Goal: Obtain resource: Obtain resource

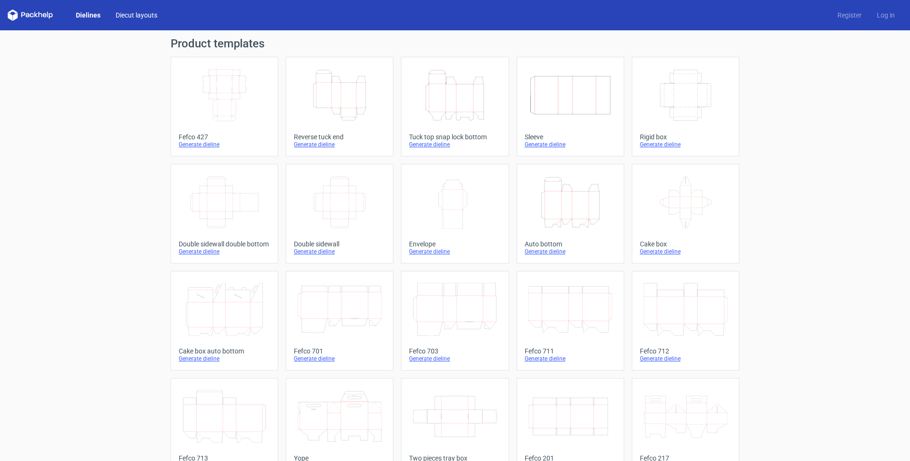
click at [129, 12] on link "Diecut layouts" at bounding box center [136, 14] width 57 height 9
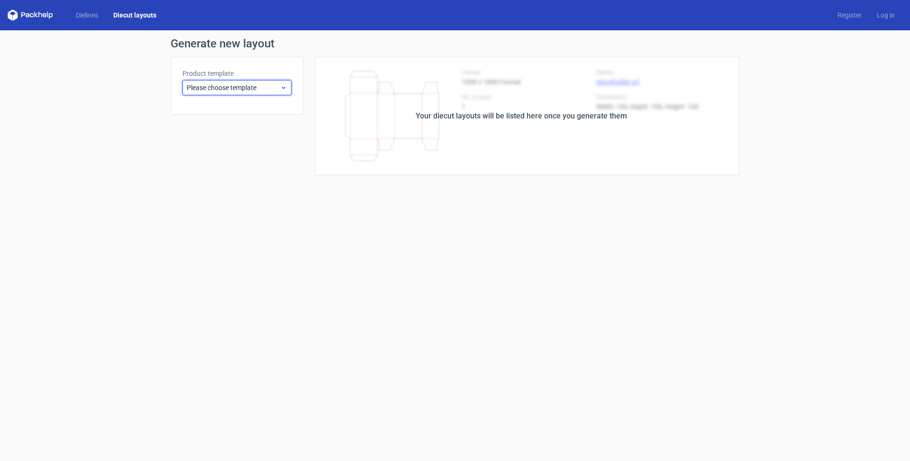
click at [270, 91] on span "Please choose template" at bounding box center [233, 87] width 93 height 9
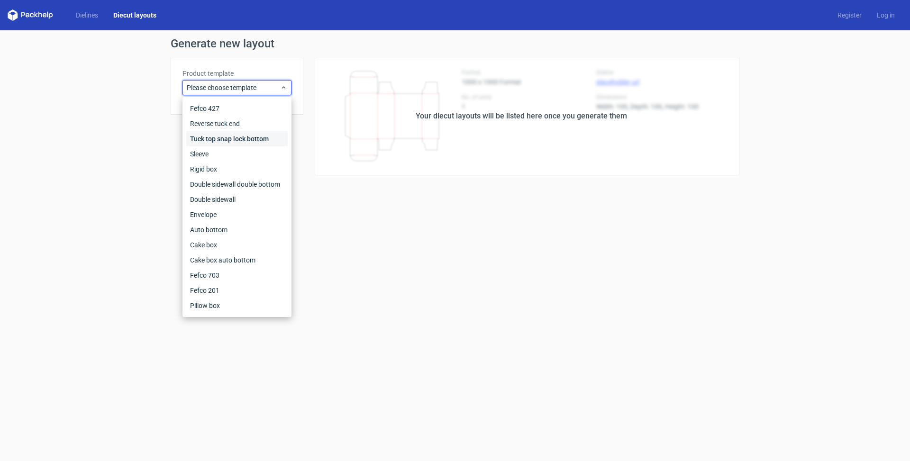
click at [244, 137] on div "Tuck top snap lock bottom" at bounding box center [236, 138] width 101 height 15
